Goal: Find specific page/section: Find specific page/section

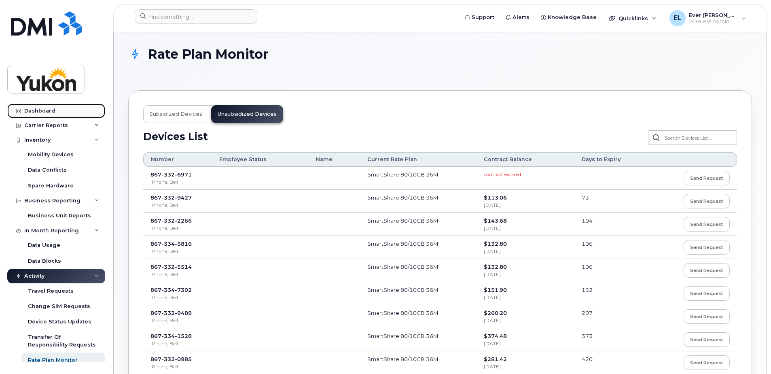
click at [37, 108] on div "Dashboard" at bounding box center [39, 111] width 31 height 6
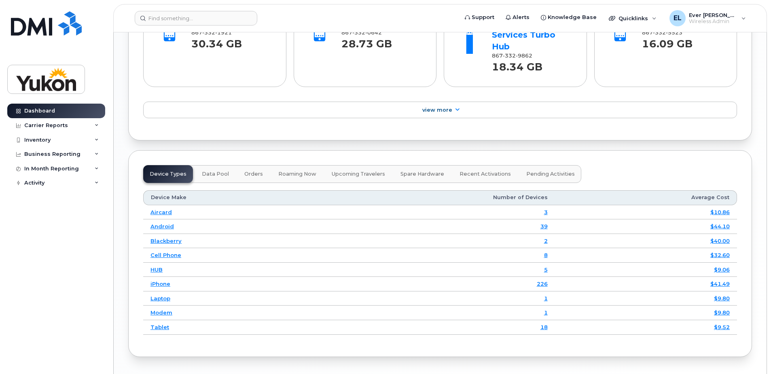
scroll to position [808, 0]
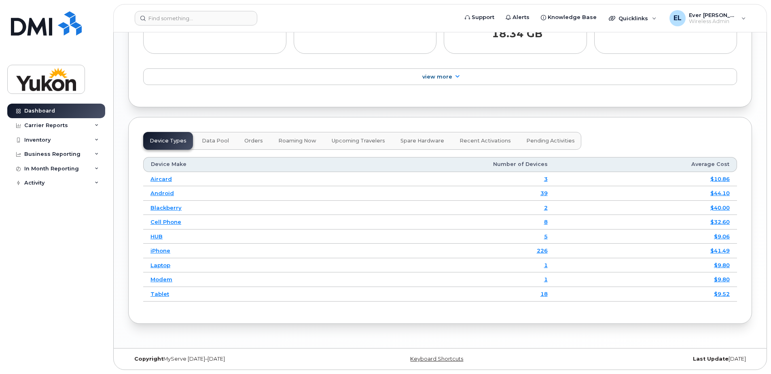
click at [214, 138] on span "Data Pool" at bounding box center [215, 140] width 27 height 6
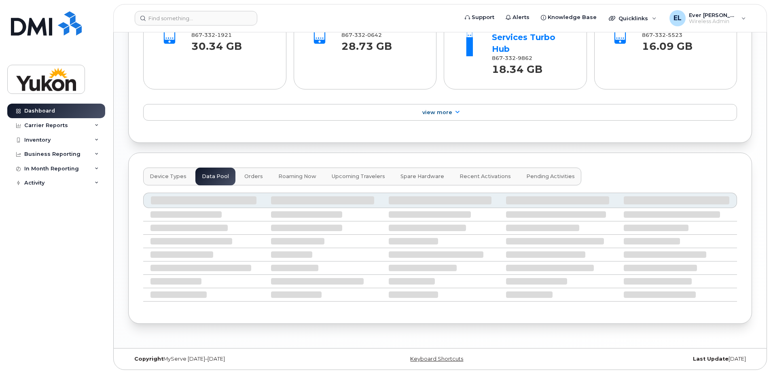
scroll to position [693, 0]
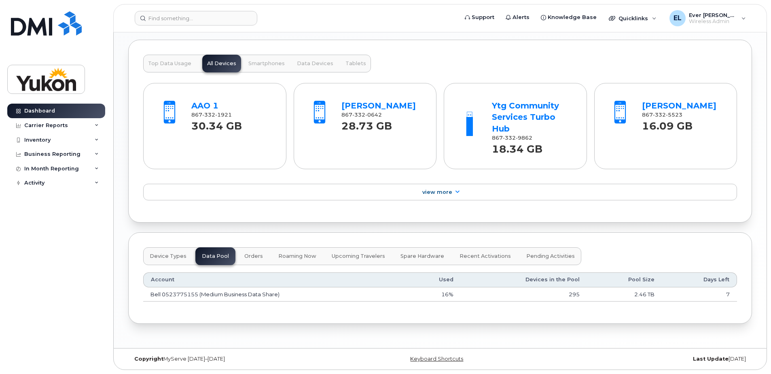
click at [404, 259] on span "Spare Hardware" at bounding box center [422, 256] width 44 height 6
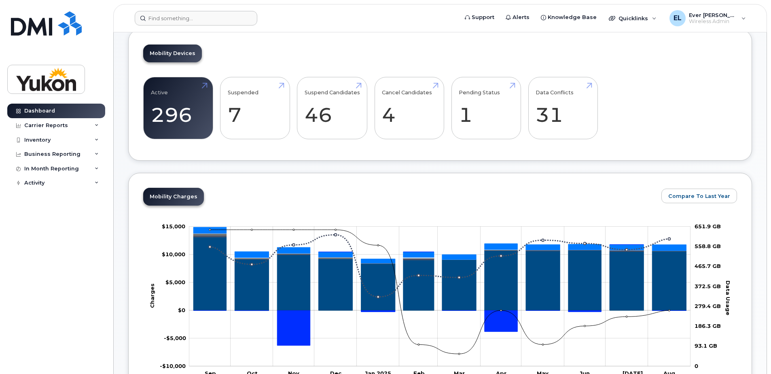
scroll to position [46, 0]
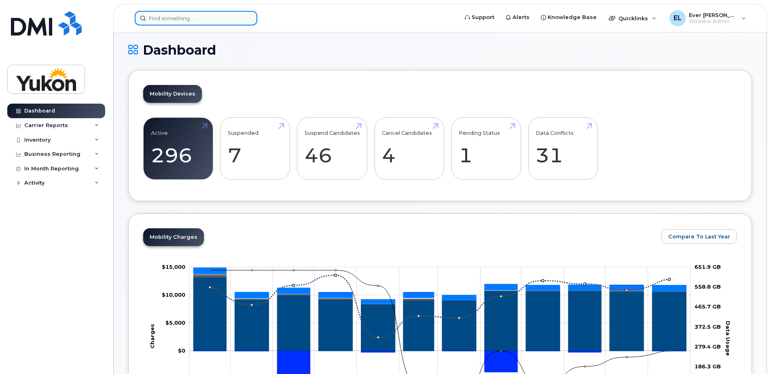
click at [175, 20] on input at bounding box center [196, 18] width 123 height 15
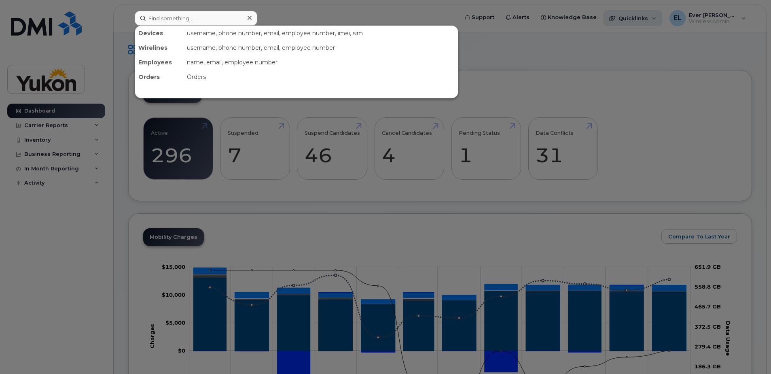
drag, startPoint x: 624, startPoint y: 38, endPoint x: 647, endPoint y: 22, distance: 28.7
click at [625, 38] on div at bounding box center [385, 187] width 771 height 374
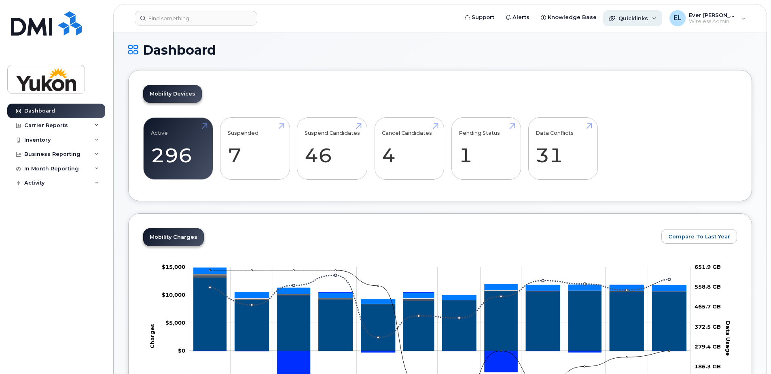
click at [648, 20] on span "Quicklinks" at bounding box center [633, 18] width 30 height 6
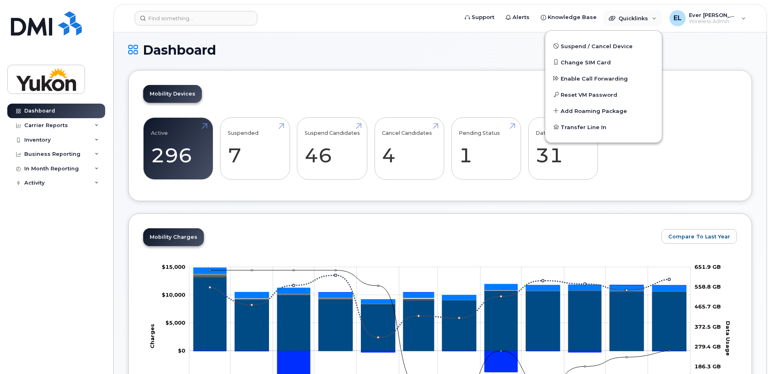
click at [365, 55] on h1 "Dashboard" at bounding box center [439, 50] width 623 height 14
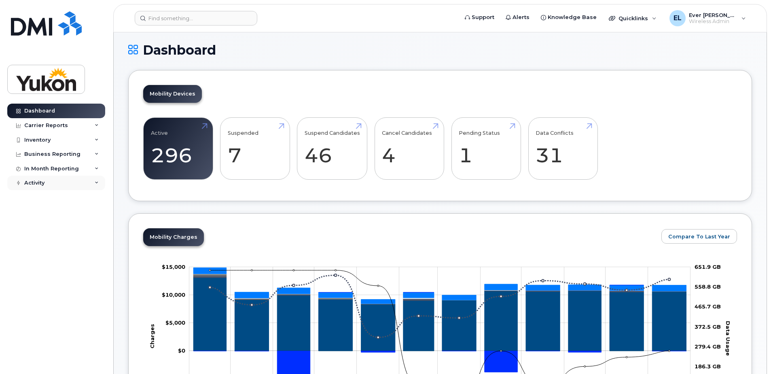
click at [91, 187] on div "Activity" at bounding box center [56, 182] width 98 height 15
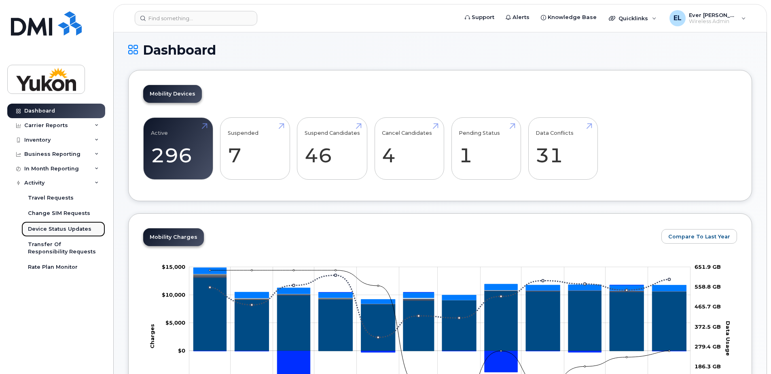
click at [47, 228] on div "Device Status Updates" at bounding box center [59, 228] width 63 height 7
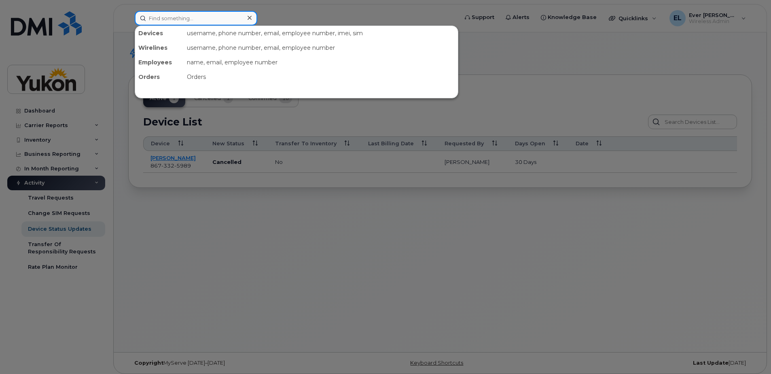
click at [175, 21] on input at bounding box center [196, 18] width 123 height 15
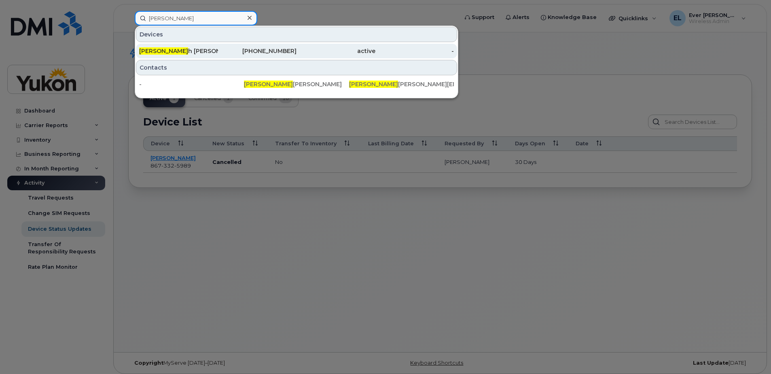
type input "debora"
click at [177, 47] on div "Debora h Coyne" at bounding box center [178, 51] width 79 height 15
